Goal: Information Seeking & Learning: Learn about a topic

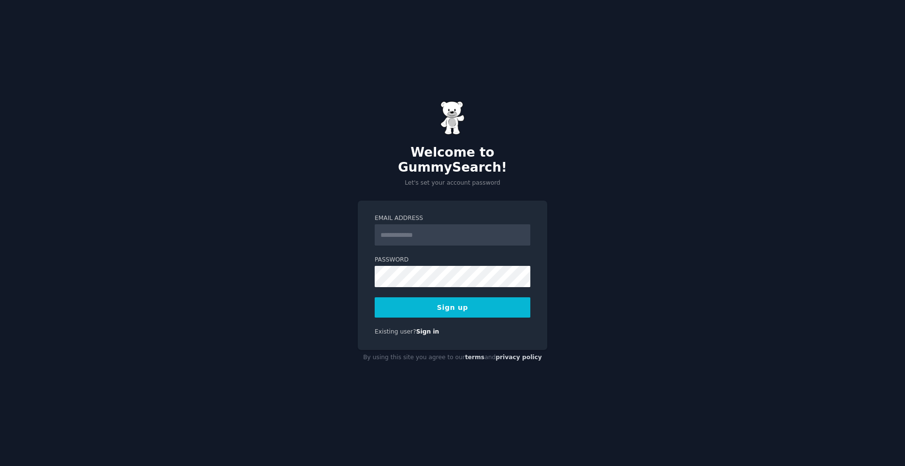
click at [434, 232] on input "Email Address" at bounding box center [453, 234] width 156 height 21
type input "**********"
click at [416, 301] on button "Sign up" at bounding box center [453, 307] width 156 height 20
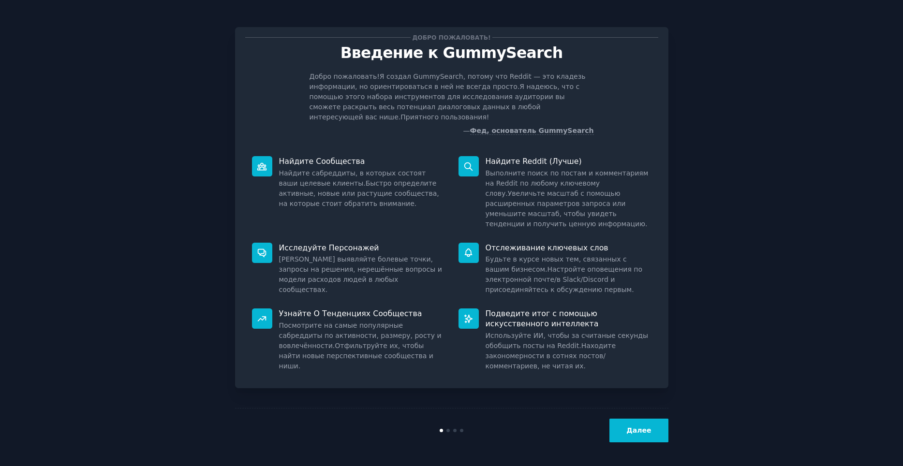
click at [767, 146] on div "Добро пожаловать! Введение к GummySearch Добро пожаловать! Я создал GummySearch…" at bounding box center [452, 233] width 876 height 439
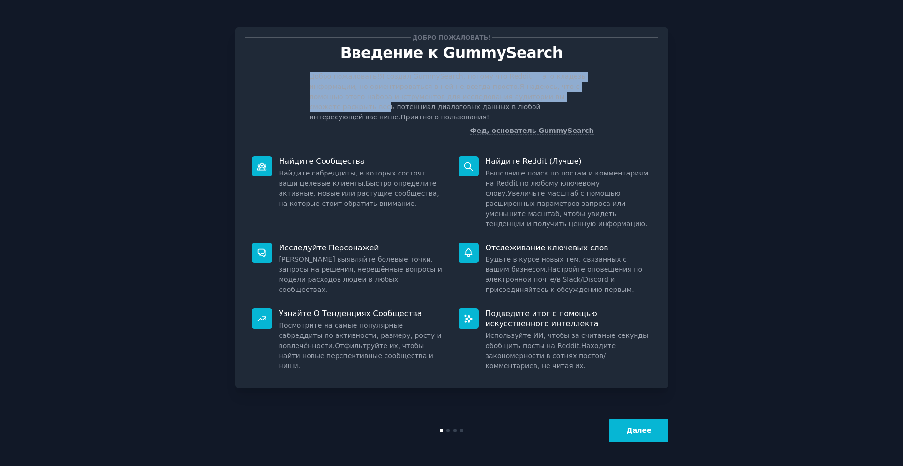
drag, startPoint x: 303, startPoint y: 73, endPoint x: 570, endPoint y: 101, distance: 268.9
click at [570, 101] on div "Добро пожаловать! Я создал GummySearch, потому что [PERSON_NAME] — это кладезь …" at bounding box center [451, 104] width 413 height 64
click at [461, 85] on ya-tr-span "Я создал GummySearch, потому что Reddit — это кладезь информации, но ориентиров…" at bounding box center [448, 82] width 276 height 18
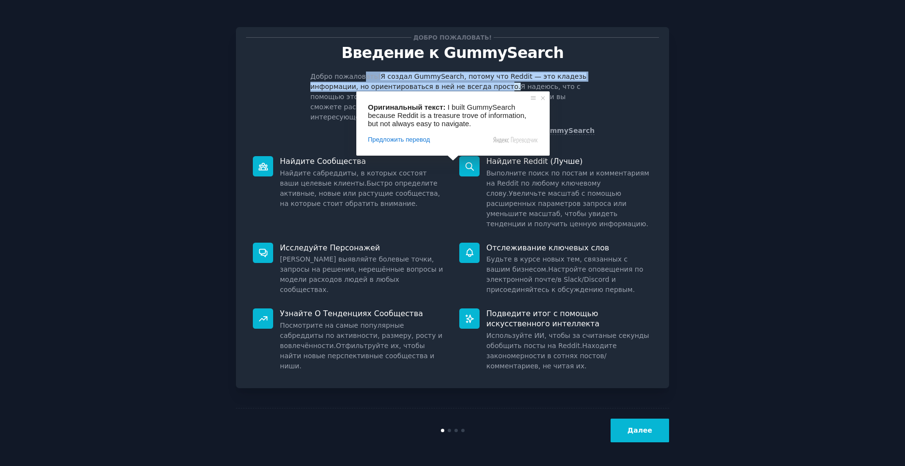
drag, startPoint x: 359, startPoint y: 79, endPoint x: 488, endPoint y: 88, distance: 129.9
click at [488, 88] on p "Добро пожаловать! Я создал GummySearch, потому что [PERSON_NAME] — это кладезь …" at bounding box center [452, 97] width 284 height 51
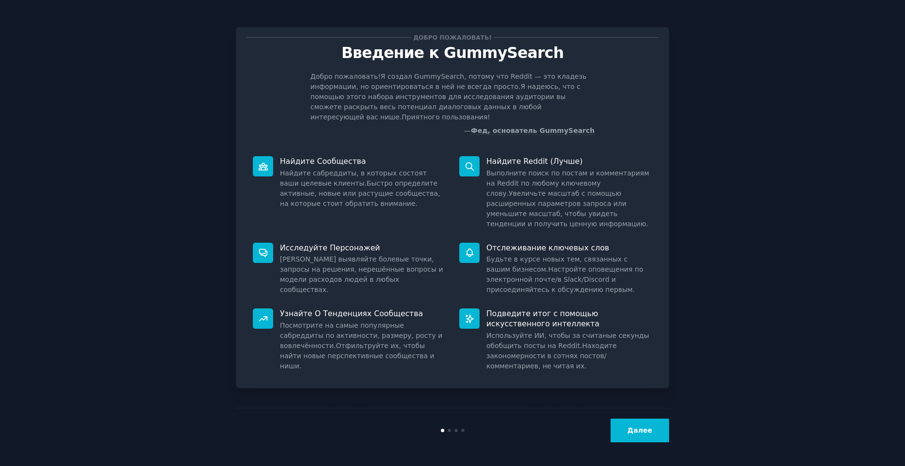
click at [540, 83] on ya-tr-span "Я надеюсь, что с помощью этого набора инструментов для исследования аудитории в…" at bounding box center [445, 102] width 270 height 38
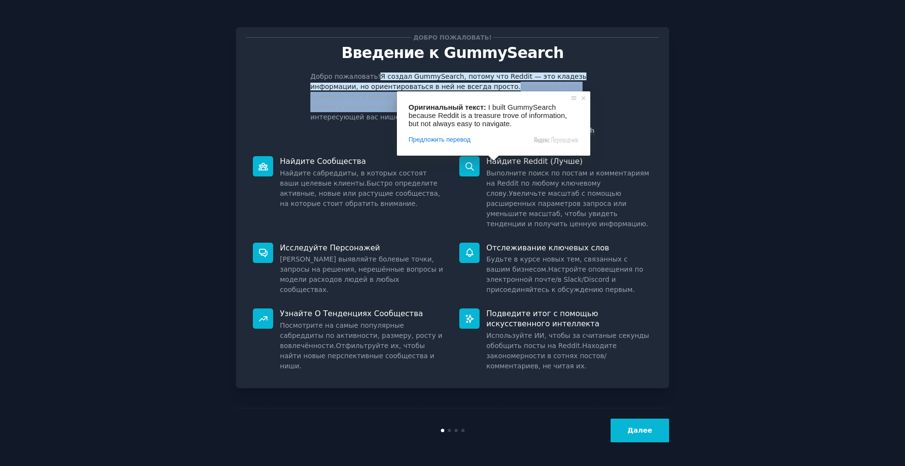
drag, startPoint x: 493, startPoint y: 86, endPoint x: 362, endPoint y: 102, distance: 132.5
click at [363, 104] on p "Добро пожаловать! Я создал GummySearch, потому что [PERSON_NAME] — это кладезь …" at bounding box center [452, 97] width 284 height 51
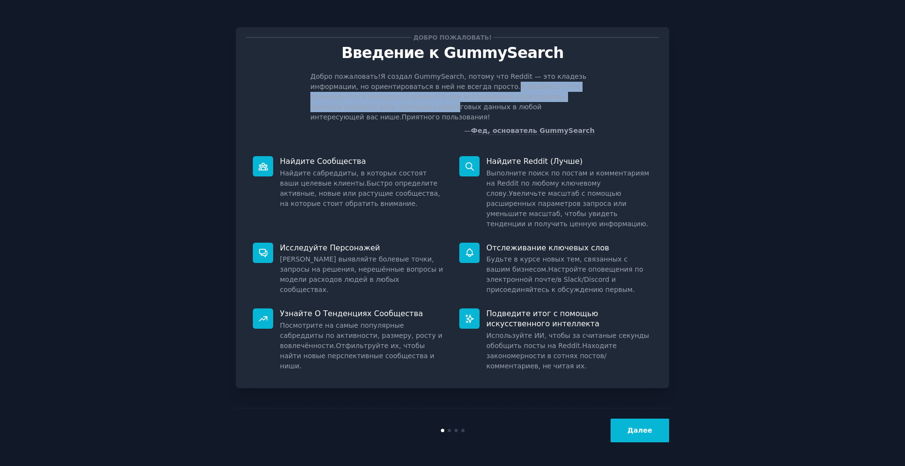
click at [361, 102] on p "Добро пожаловать! Я создал GummySearch, потому что [PERSON_NAME] — это кладезь …" at bounding box center [452, 97] width 284 height 51
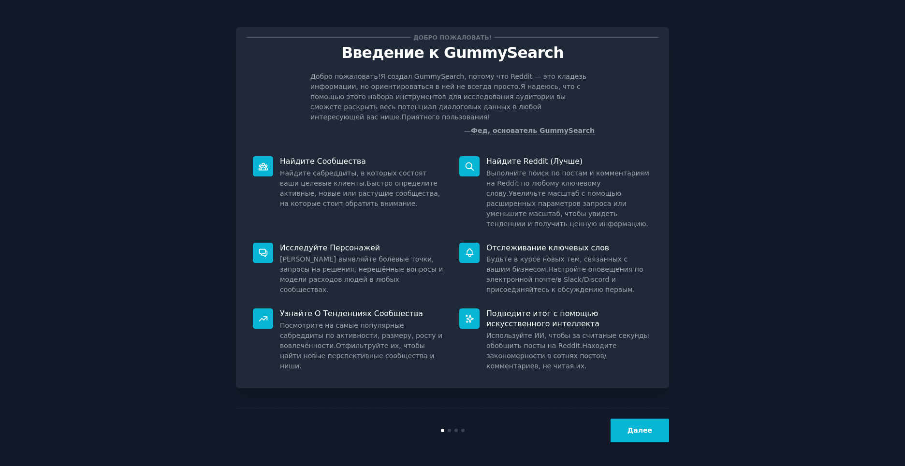
click at [649, 436] on button "Далее" at bounding box center [640, 431] width 59 height 24
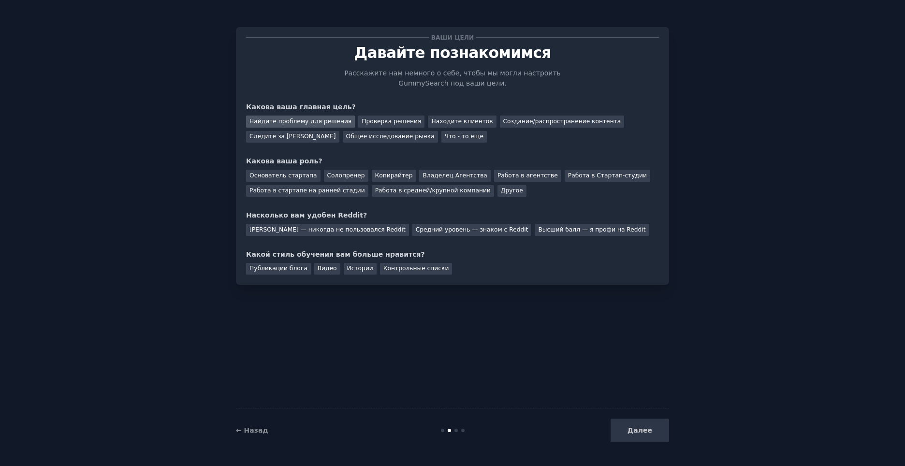
click at [325, 122] on ya-tr-span "Найдите проблему для решения" at bounding box center [301, 121] width 102 height 7
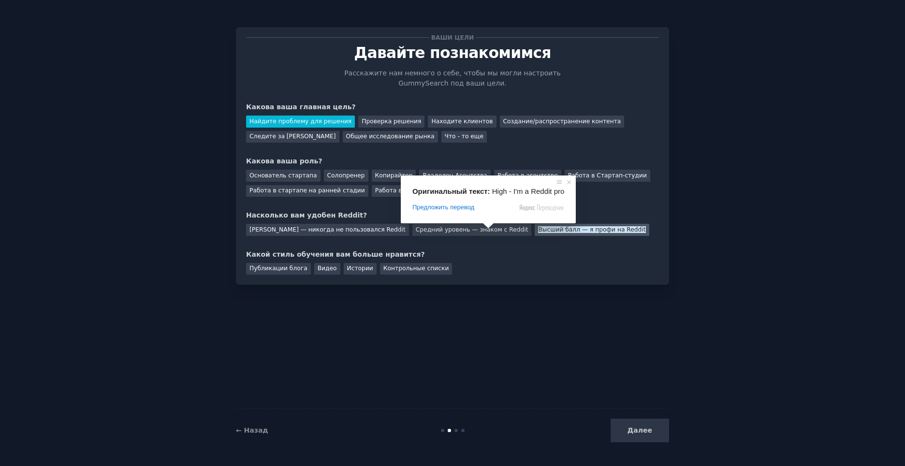
click at [538, 233] on ya-tr-span "Высший балл — я профи на Reddit" at bounding box center [591, 229] width 107 height 7
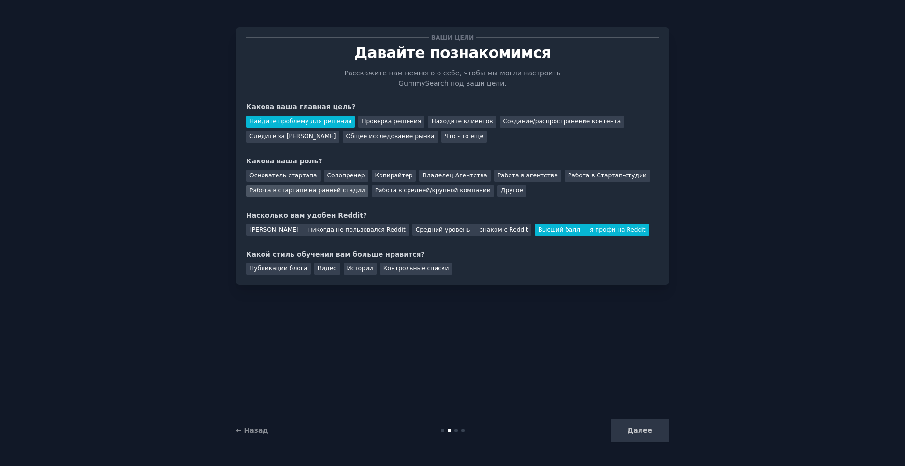
click at [327, 192] on ya-tr-span "Работа в стартапе на ранней стадии" at bounding box center [308, 190] width 116 height 7
click at [292, 267] on ya-tr-span "Публикации блога" at bounding box center [279, 268] width 58 height 7
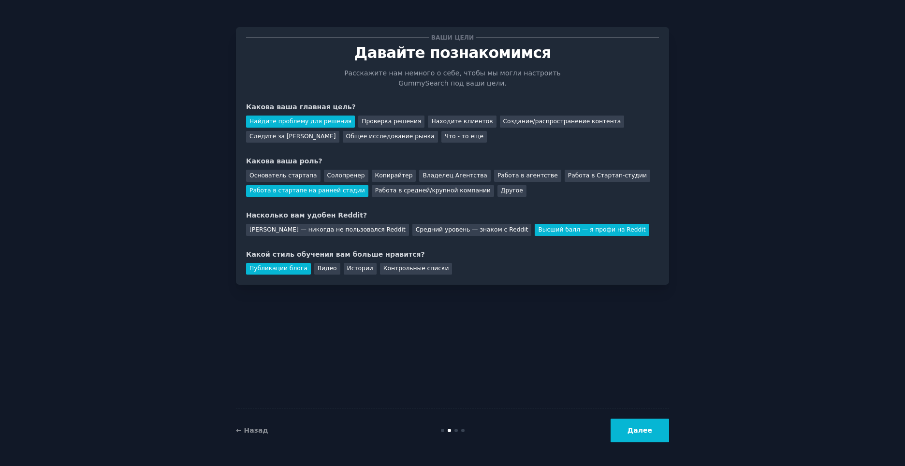
click at [647, 430] on ya-tr-span "Далее" at bounding box center [640, 431] width 25 height 8
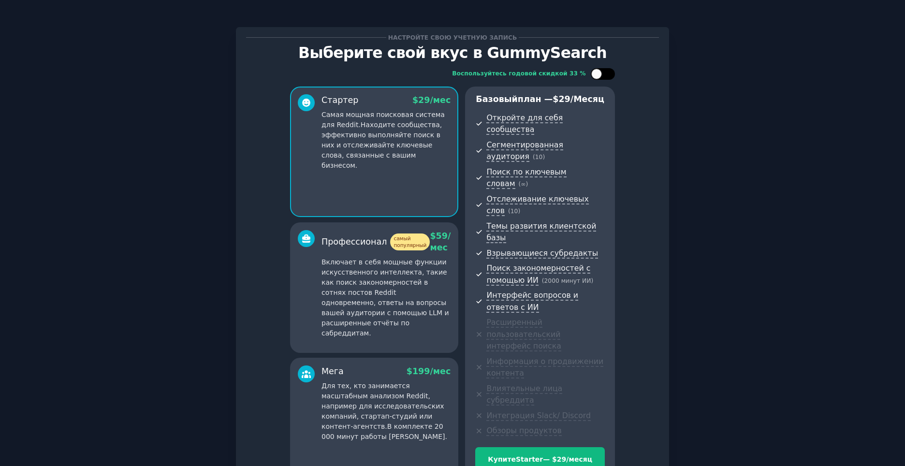
click at [599, 74] on div at bounding box center [596, 74] width 11 height 11
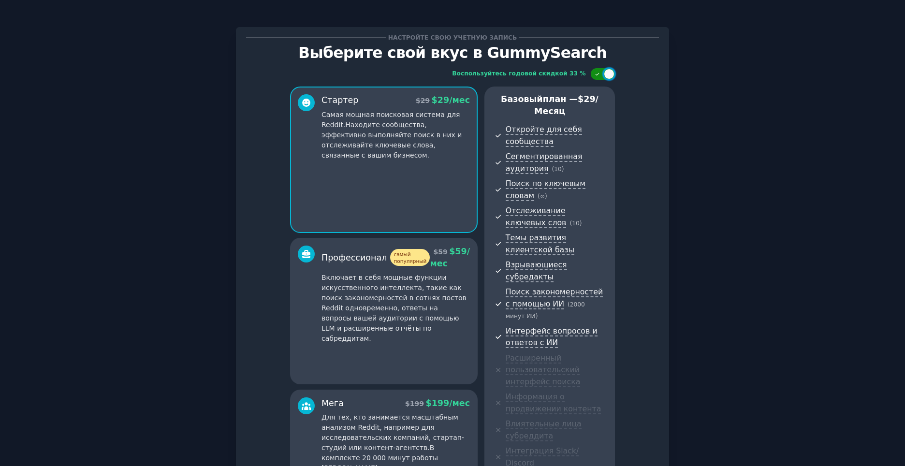
click at [608, 74] on div at bounding box center [609, 74] width 11 height 11
checkbox input "false"
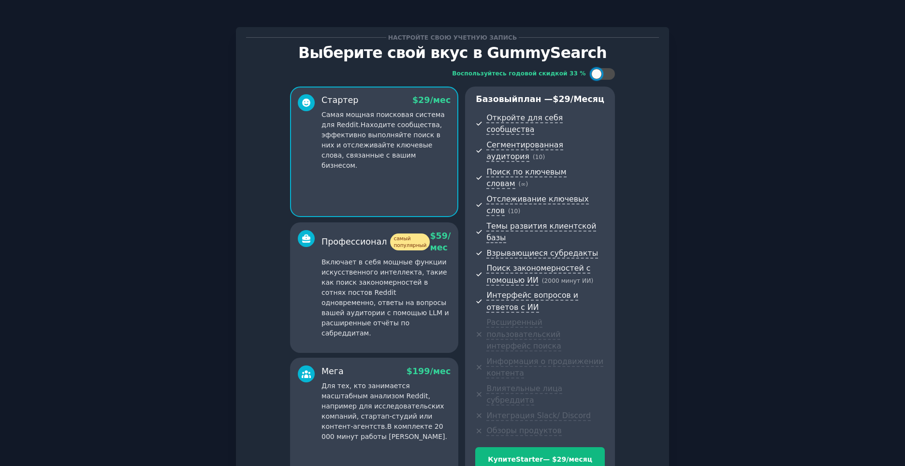
click at [657, 218] on div "Воспользуйтесь годовой скидкой 33 % Стартер $ 29 /мес Самая мощная поисковая си…" at bounding box center [452, 278] width 413 height 434
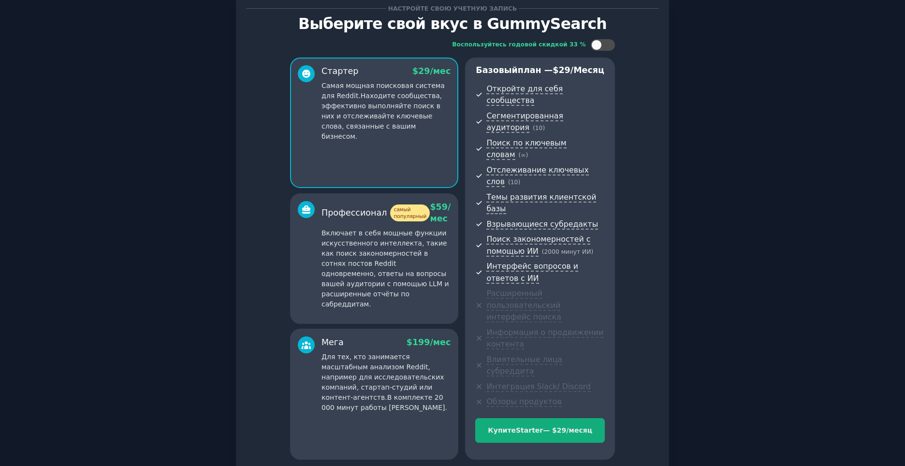
scroll to position [31, 0]
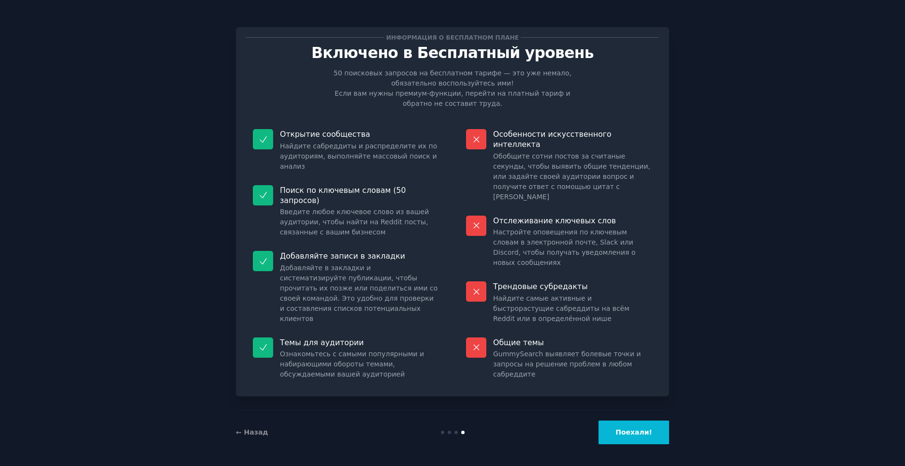
click at [635, 436] on button "Поехали!" at bounding box center [634, 433] width 71 height 24
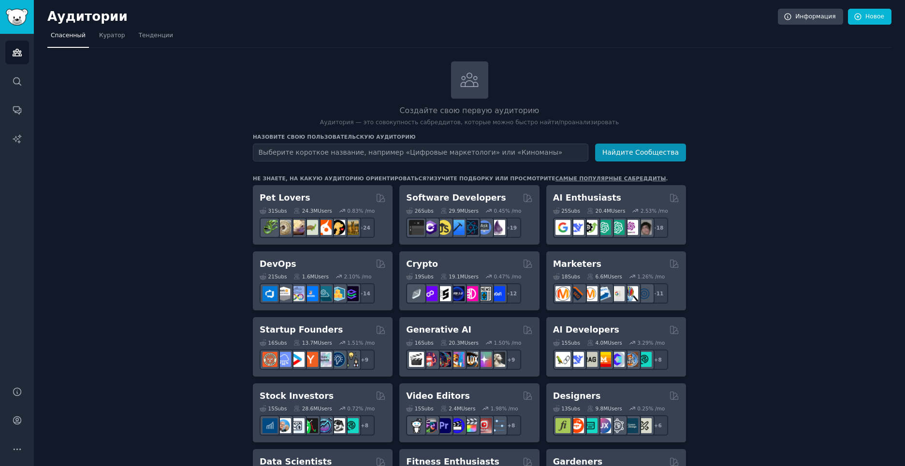
click at [467, 148] on input "text" at bounding box center [421, 153] width 336 height 18
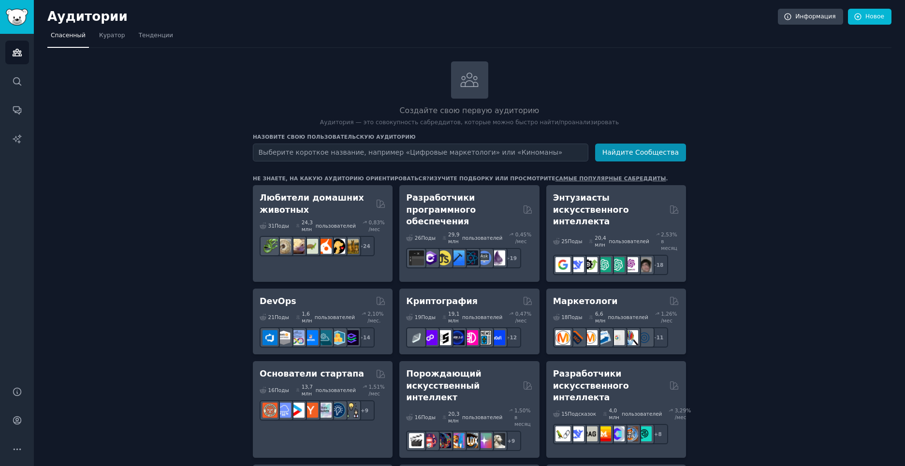
click at [459, 152] on input "text" at bounding box center [421, 153] width 336 height 18
type input "tradingview"
click at [595, 144] on button "Найдите Сообщества" at bounding box center [640, 153] width 91 height 18
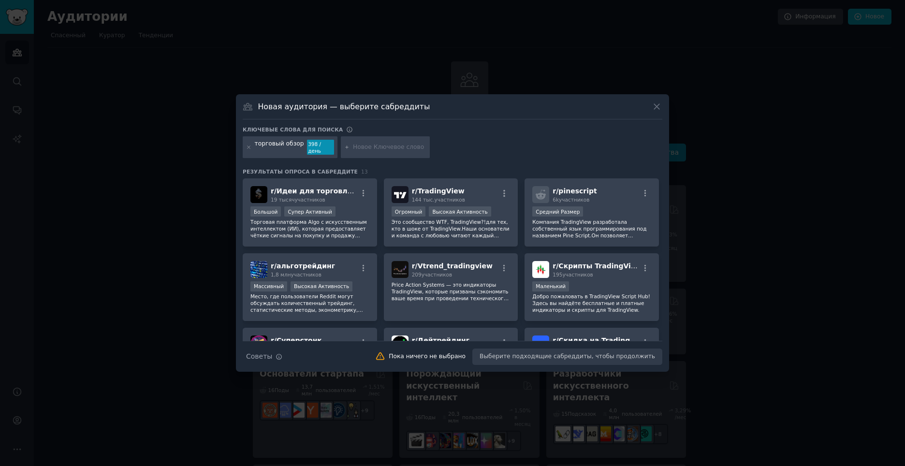
drag, startPoint x: 521, startPoint y: 110, endPoint x: 518, endPoint y: 104, distance: 6.3
click at [518, 104] on div "Новая аудитория — выберите сабреддиты" at bounding box center [453, 110] width 420 height 18
click at [428, 112] on div "Новая аудитория — выберите сабреддиты" at bounding box center [453, 110] width 420 height 18
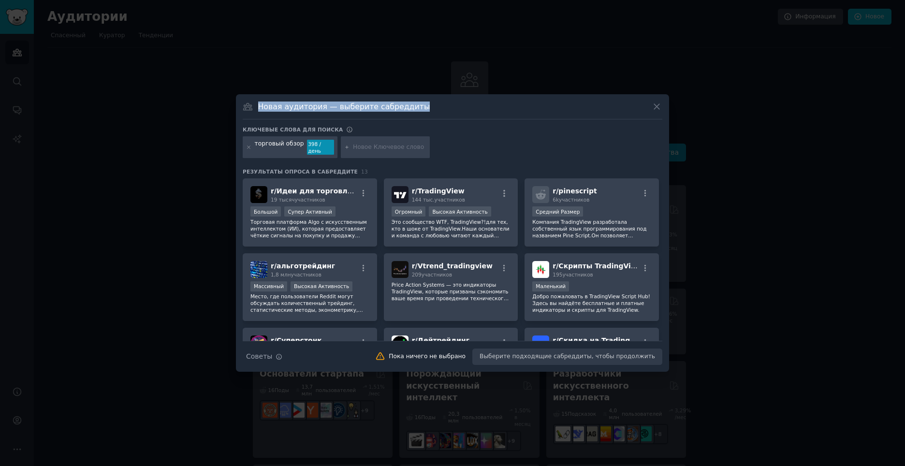
click at [436, 108] on div "Новая аудитория — выберите сабреддиты" at bounding box center [453, 110] width 420 height 18
click at [476, 136] on div "Ключевые слова для поиска" at bounding box center [453, 131] width 420 height 10
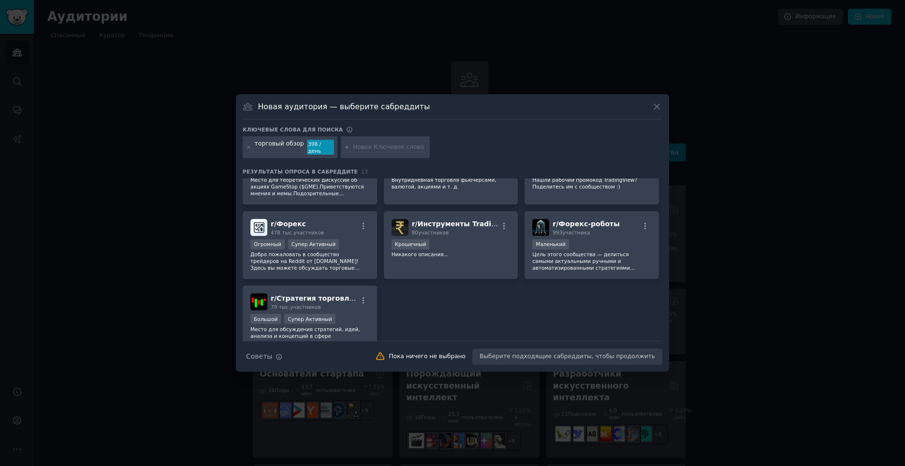
scroll to position [190, 0]
click at [330, 266] on ya-tr-span "Здесь вы можете обсуждать торговые идеи, стратегии, психологию трейдинга и мног…" at bounding box center [308, 275] width 114 height 19
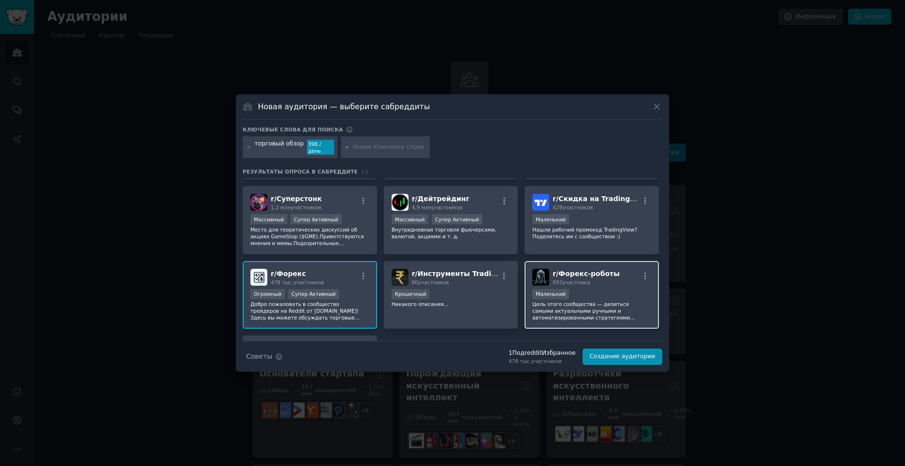
scroll to position [93, 0]
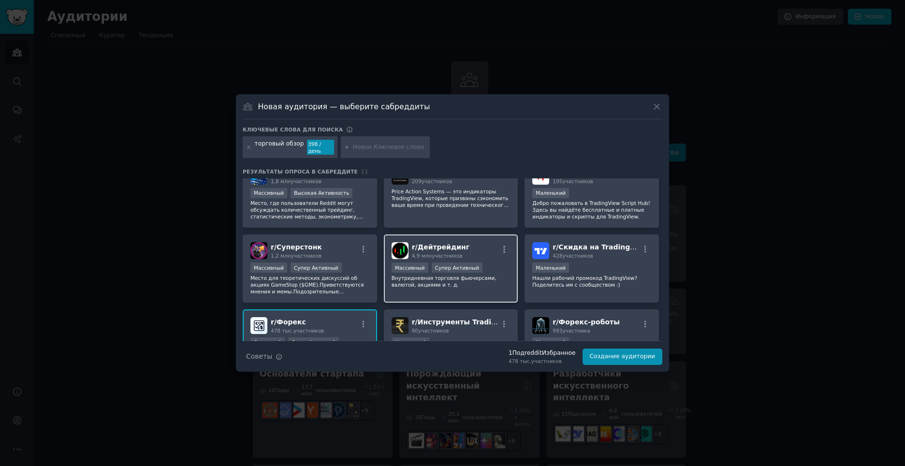
click at [483, 287] on div "r/ Дейтрейдинг 4,9 млн участников Более 1 000 000 участников Массивный Супер Ак…" at bounding box center [451, 269] width 134 height 68
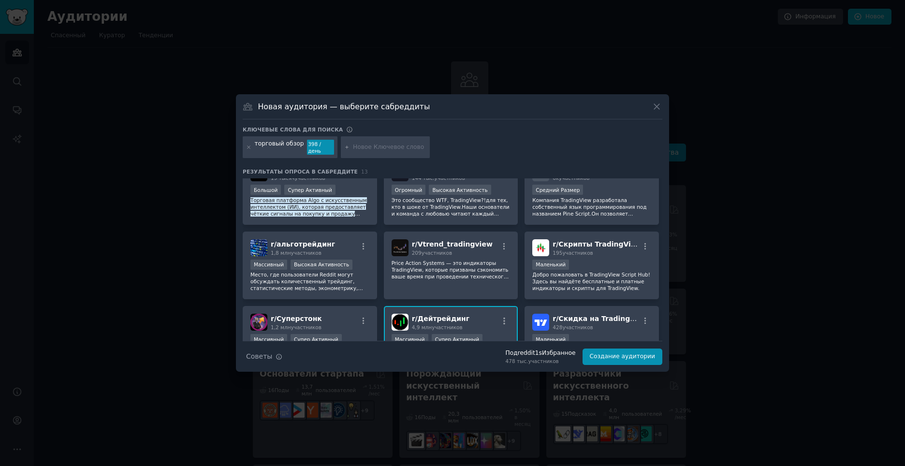
scroll to position [97, 0]
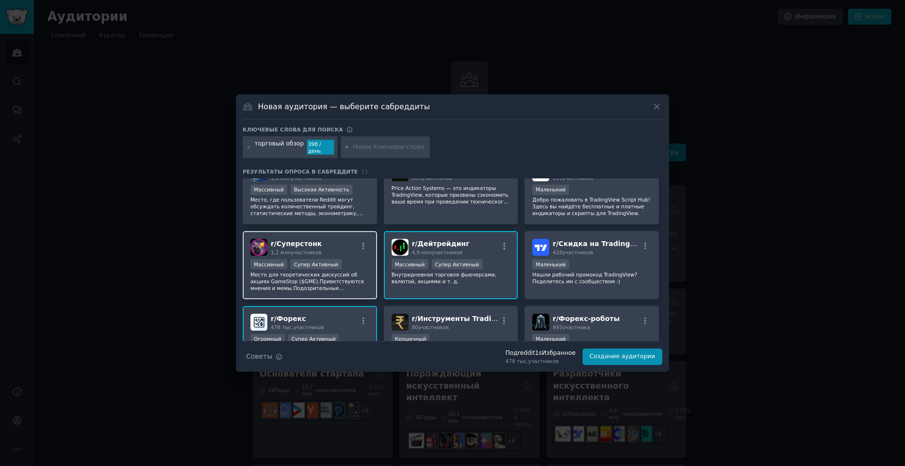
click at [352, 284] on p "Место для теоретических дискуссий об акциях GameStop ($GME). Приветствуются мне…" at bounding box center [310, 281] width 119 height 20
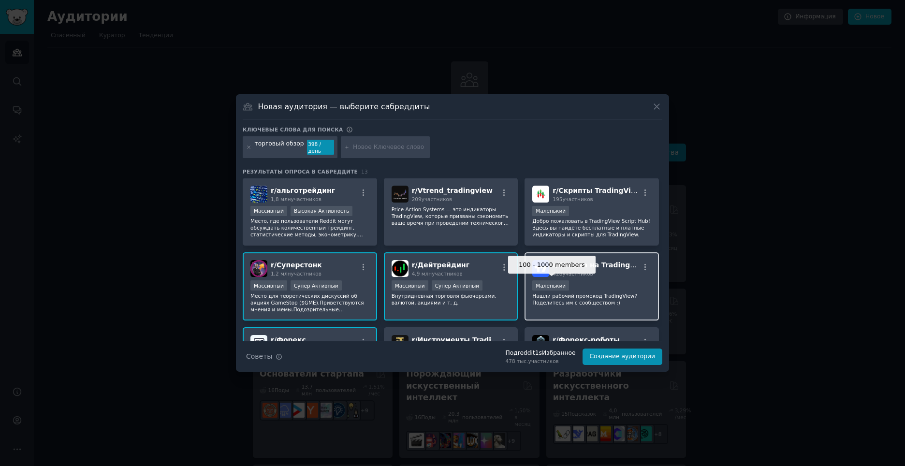
scroll to position [48, 0]
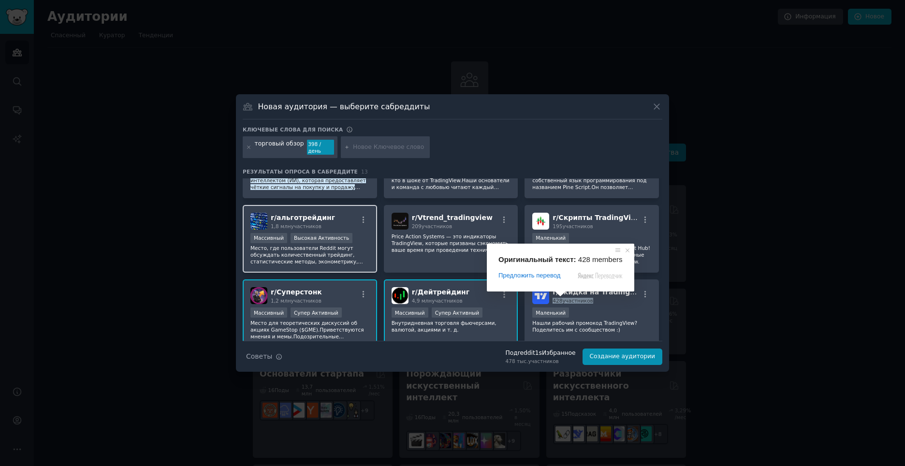
click at [331, 245] on ya-tr-span "Место, где пользователи Reddit могут обсуждать количественный трейдинг, статист…" at bounding box center [307, 268] width 113 height 46
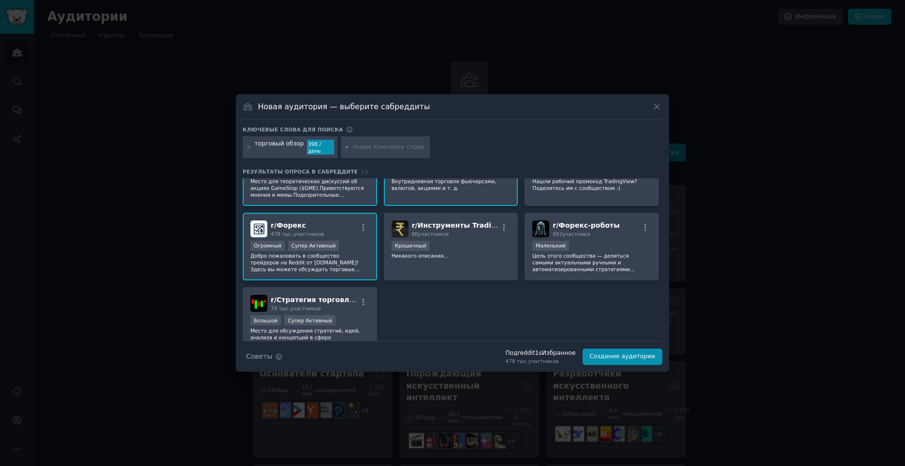
scroll to position [193, 0]
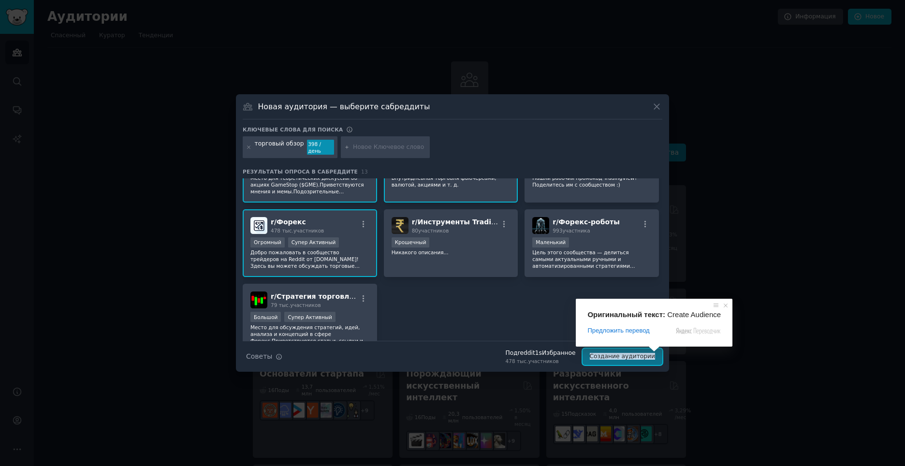
click at [645, 353] on ya-tr-span "Создание аудитории" at bounding box center [622, 356] width 65 height 7
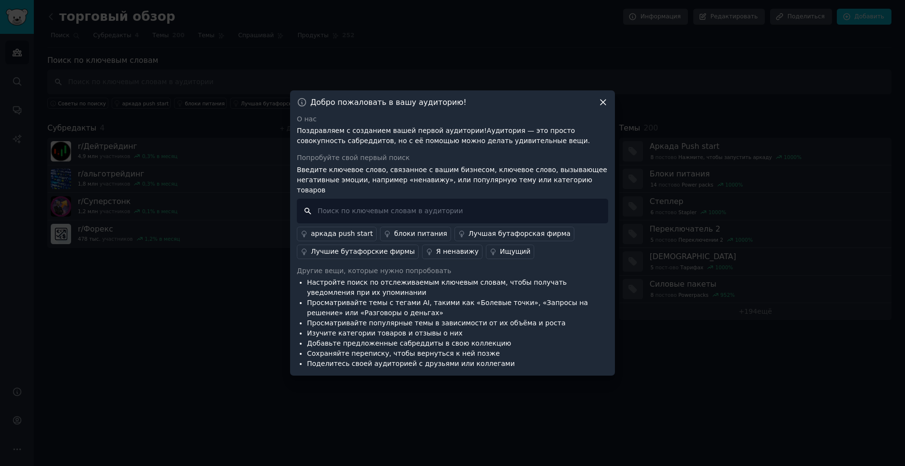
click at [399, 212] on input "text" at bounding box center [452, 211] width 311 height 25
click at [459, 207] on input "text" at bounding box center [452, 211] width 311 height 25
click at [407, 209] on input "text" at bounding box center [452, 211] width 311 height 25
type input "divergence"
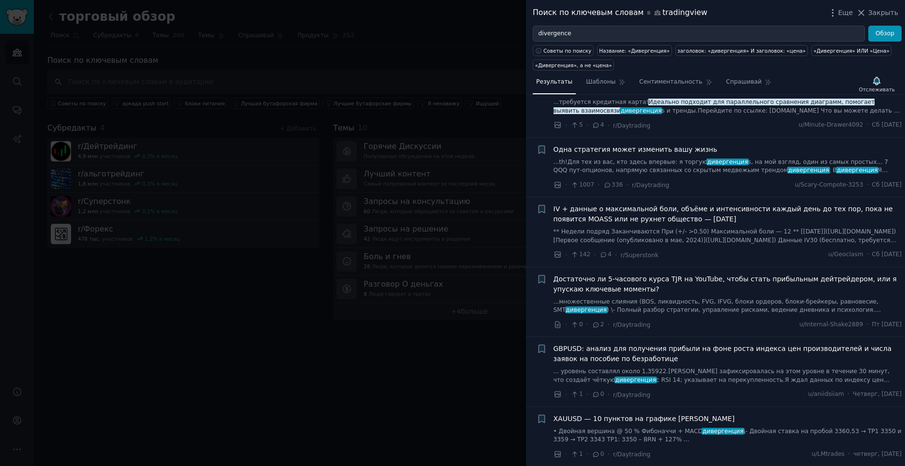
scroll to position [532, 0]
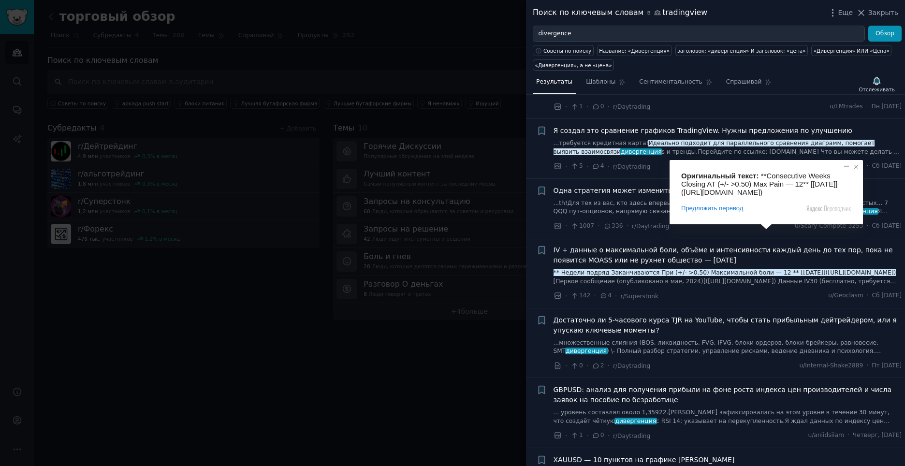
click at [858, 169] on span at bounding box center [857, 167] width 10 height 10
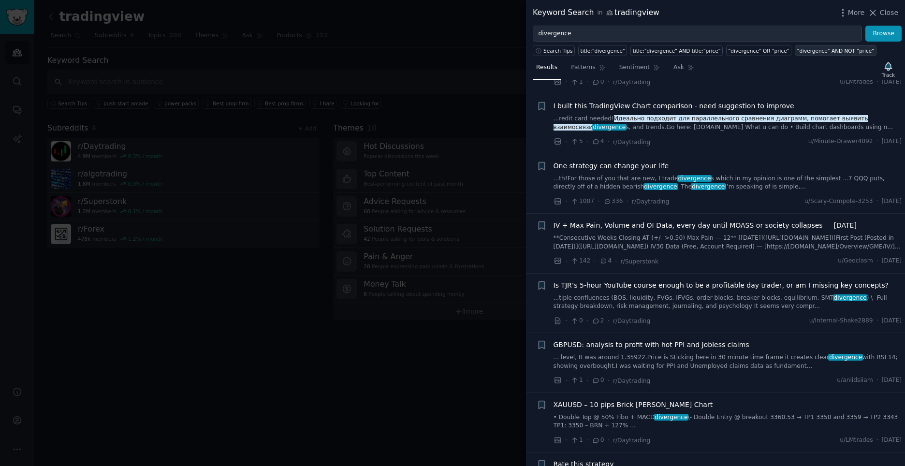
scroll to position [522, 0]
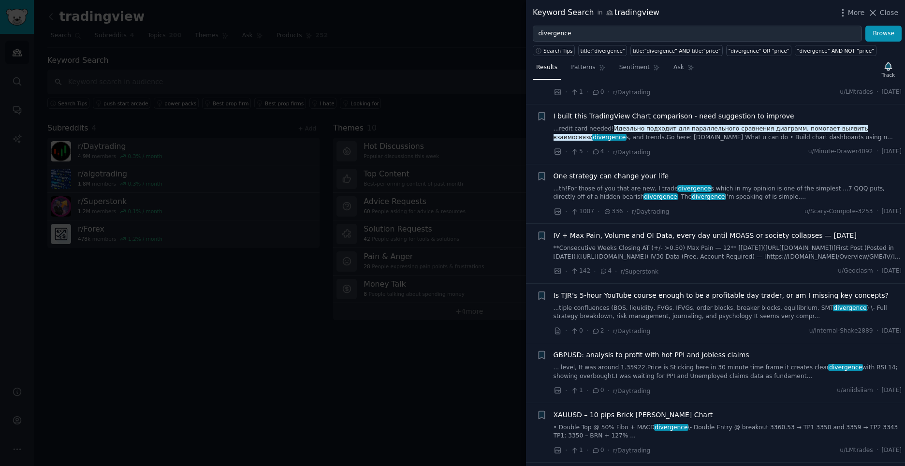
click at [620, 172] on ya-tr-span "One strategy can change your life" at bounding box center [612, 176] width 116 height 8
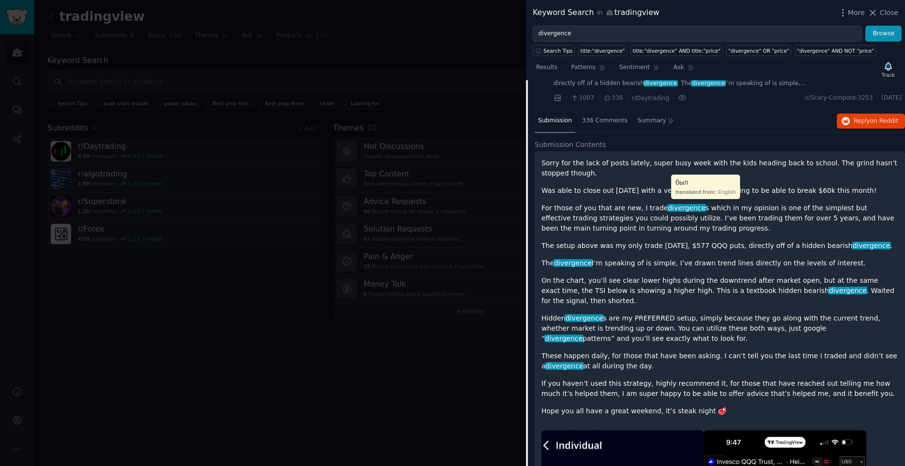
scroll to position [587, 0]
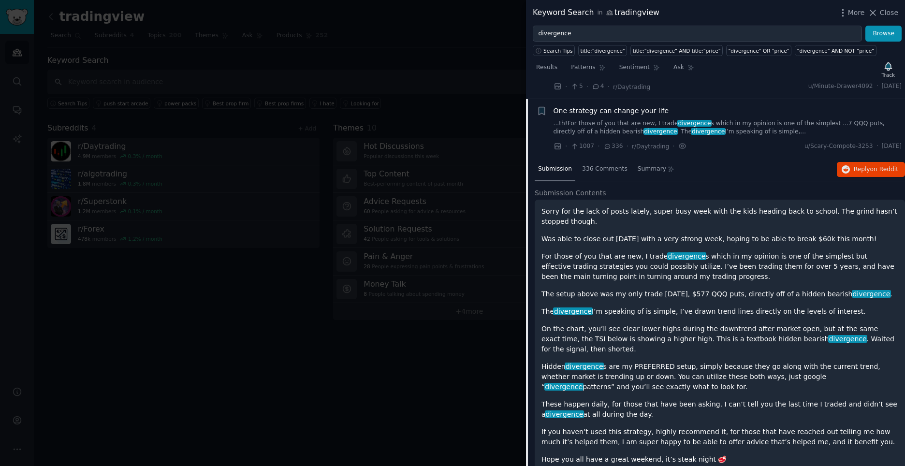
click at [487, 71] on div at bounding box center [452, 233] width 905 height 466
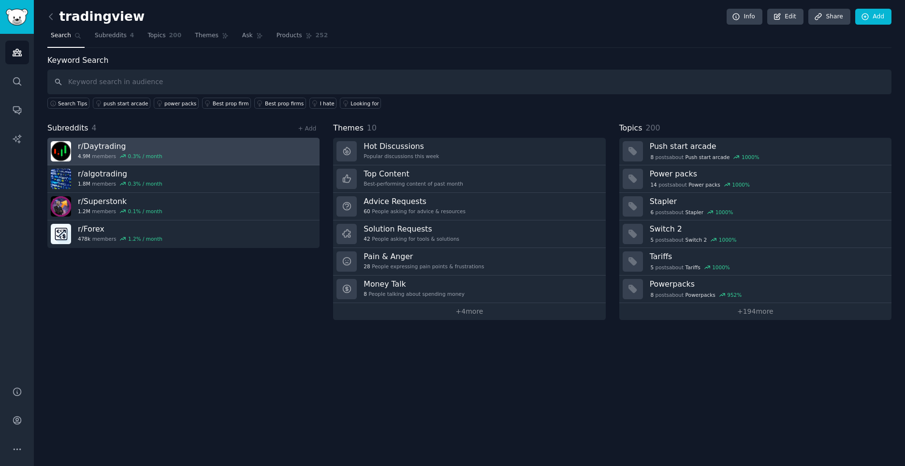
click at [96, 143] on ya-tr-span "Daytrading" at bounding box center [105, 146] width 43 height 9
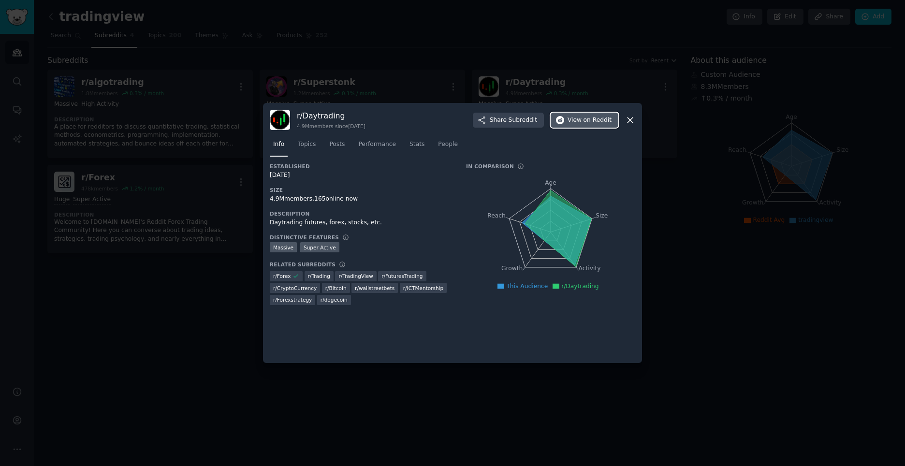
click at [593, 125] on button "View on Reddit" at bounding box center [585, 120] width 68 height 15
